Goal: Task Accomplishment & Management: Manage account settings

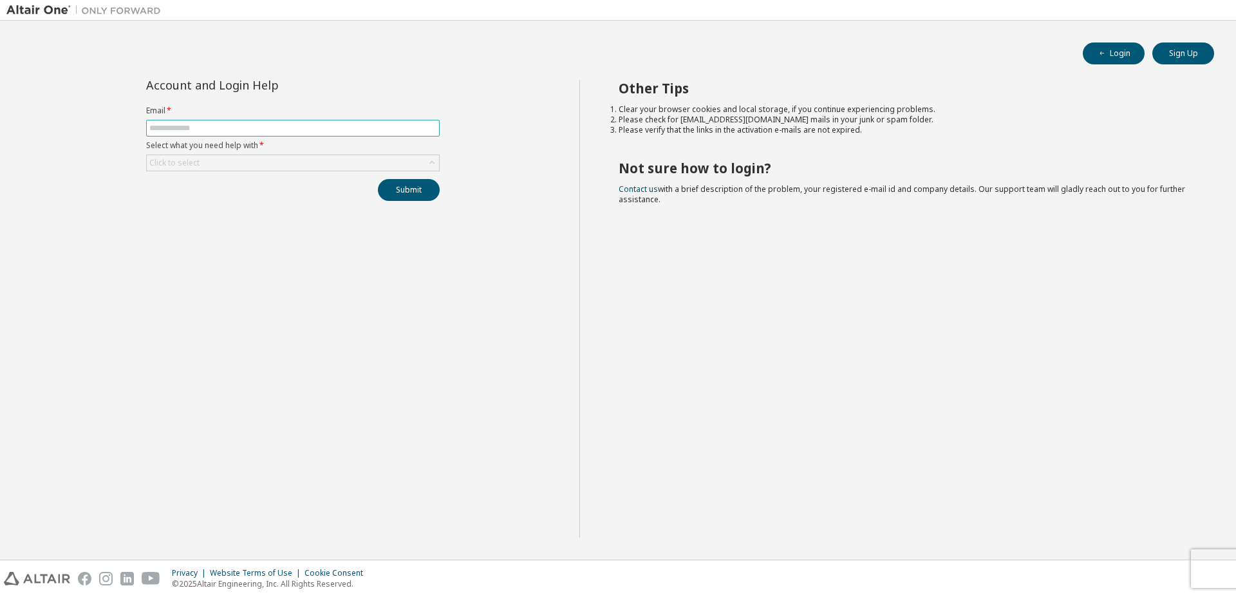
click at [203, 129] on input "text" at bounding box center [292, 128] width 287 height 10
type input "**********"
click at [206, 162] on div "Click to select" at bounding box center [293, 162] width 292 height 15
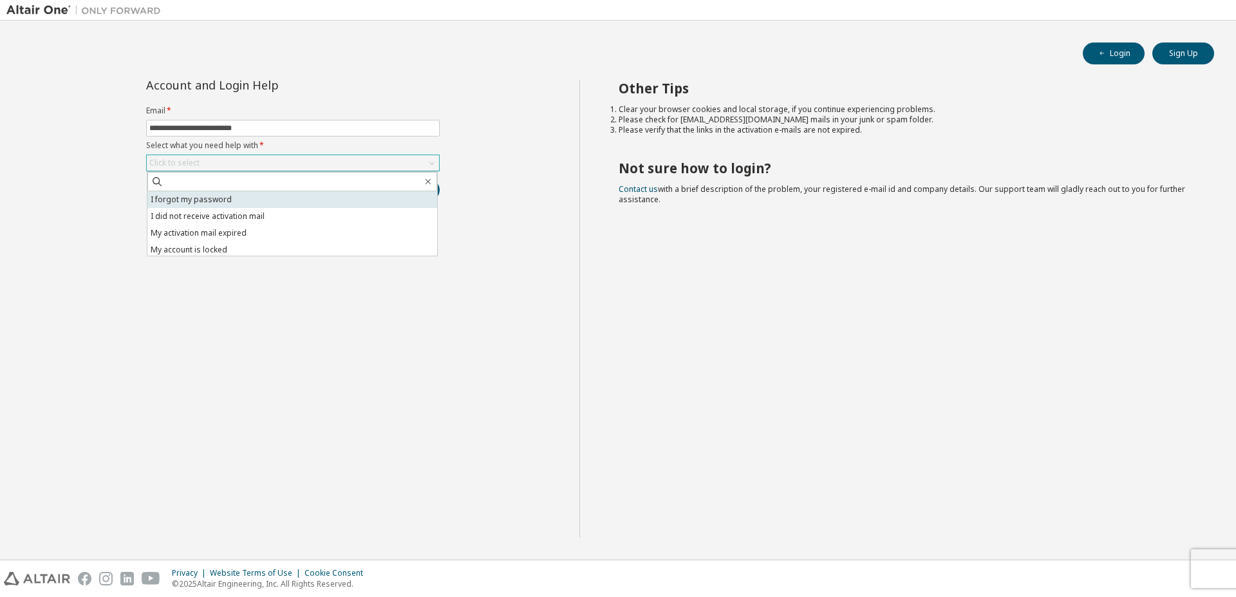
click at [234, 199] on li "I forgot my password" at bounding box center [292, 199] width 290 height 17
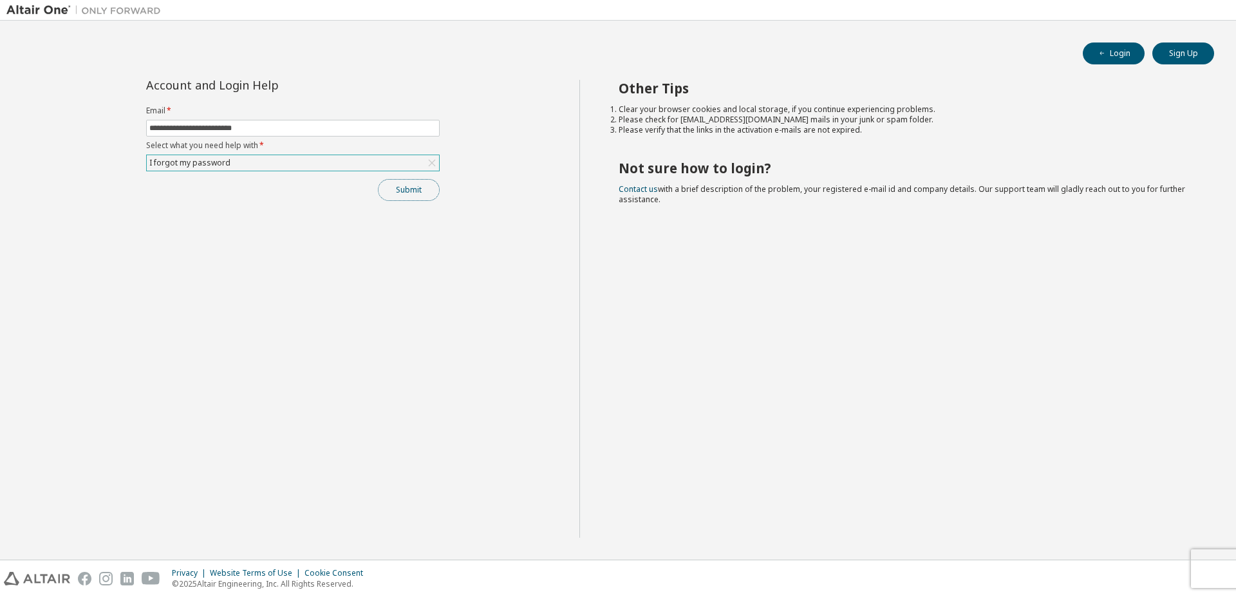
click at [416, 192] on button "Submit" at bounding box center [409, 190] width 62 height 22
click at [1210, 571] on icon "button" at bounding box center [1209, 570] width 8 height 8
click at [399, 189] on button "Submit" at bounding box center [409, 190] width 62 height 22
click at [1211, 573] on icon "button" at bounding box center [1209, 570] width 8 height 8
click at [1190, 574] on div "Privacy Website Terms of Use Cookie Consent © 2025 Altair Engineering, Inc. All…" at bounding box center [618, 578] width 1236 height 37
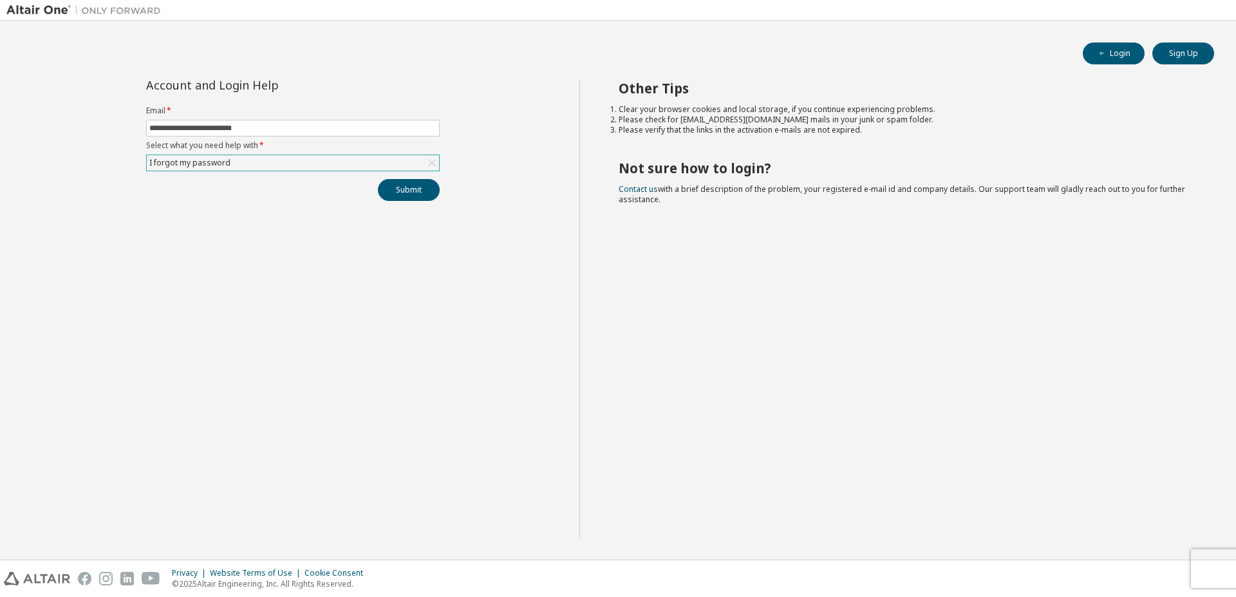
click at [1007, 332] on div "Other Tips Clear your browser cookies and local storage, if you continue experi…" at bounding box center [904, 309] width 651 height 458
click at [272, 167] on div "I forgot my password" at bounding box center [293, 162] width 292 height 15
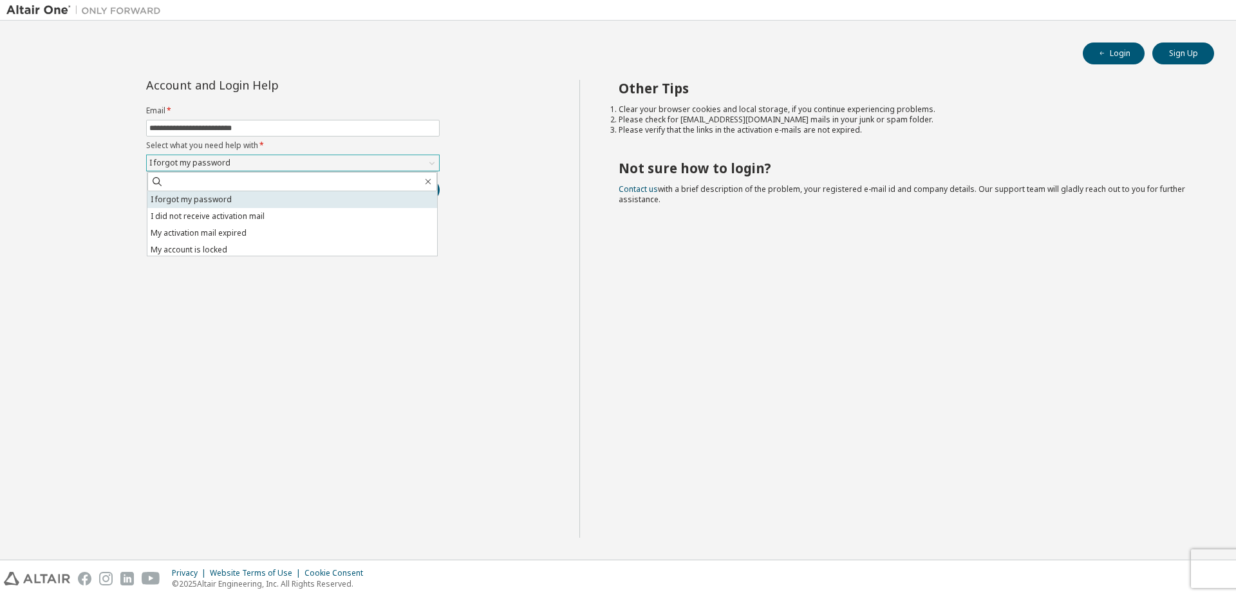
click at [268, 194] on li "I forgot my password" at bounding box center [292, 199] width 290 height 17
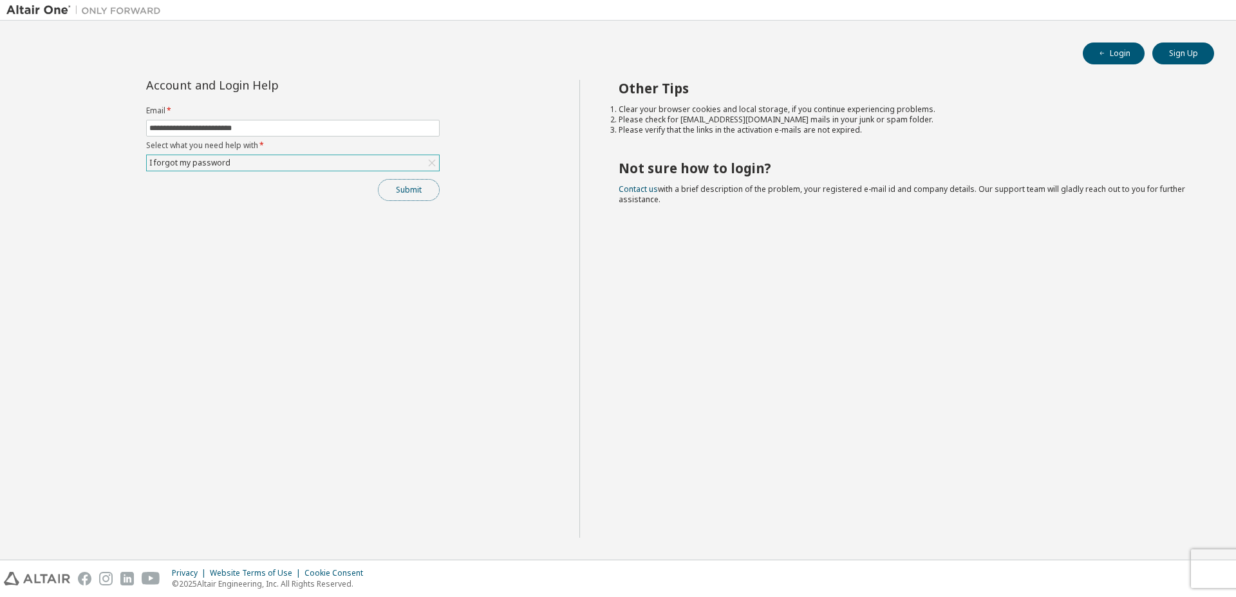
click at [406, 194] on button "Submit" at bounding box center [409, 190] width 62 height 22
click at [1210, 572] on icon "button" at bounding box center [1209, 570] width 5 height 5
click at [1116, 55] on button "Login" at bounding box center [1114, 53] width 62 height 22
